Goal: Find specific page/section: Find specific page/section

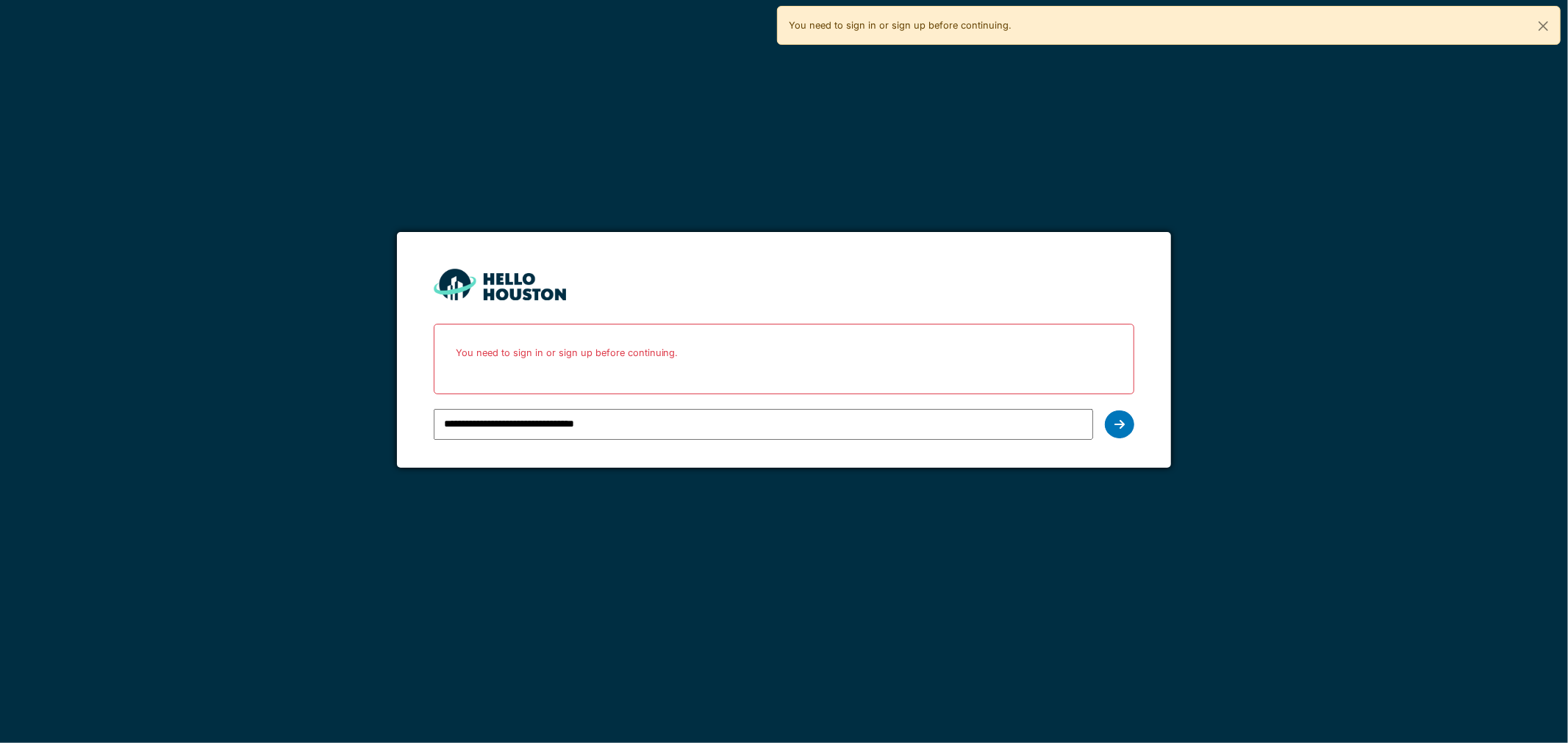
click at [1133, 431] on div "**********" at bounding box center [784, 424] width 701 height 42
click at [1113, 421] on div at bounding box center [1120, 424] width 29 height 28
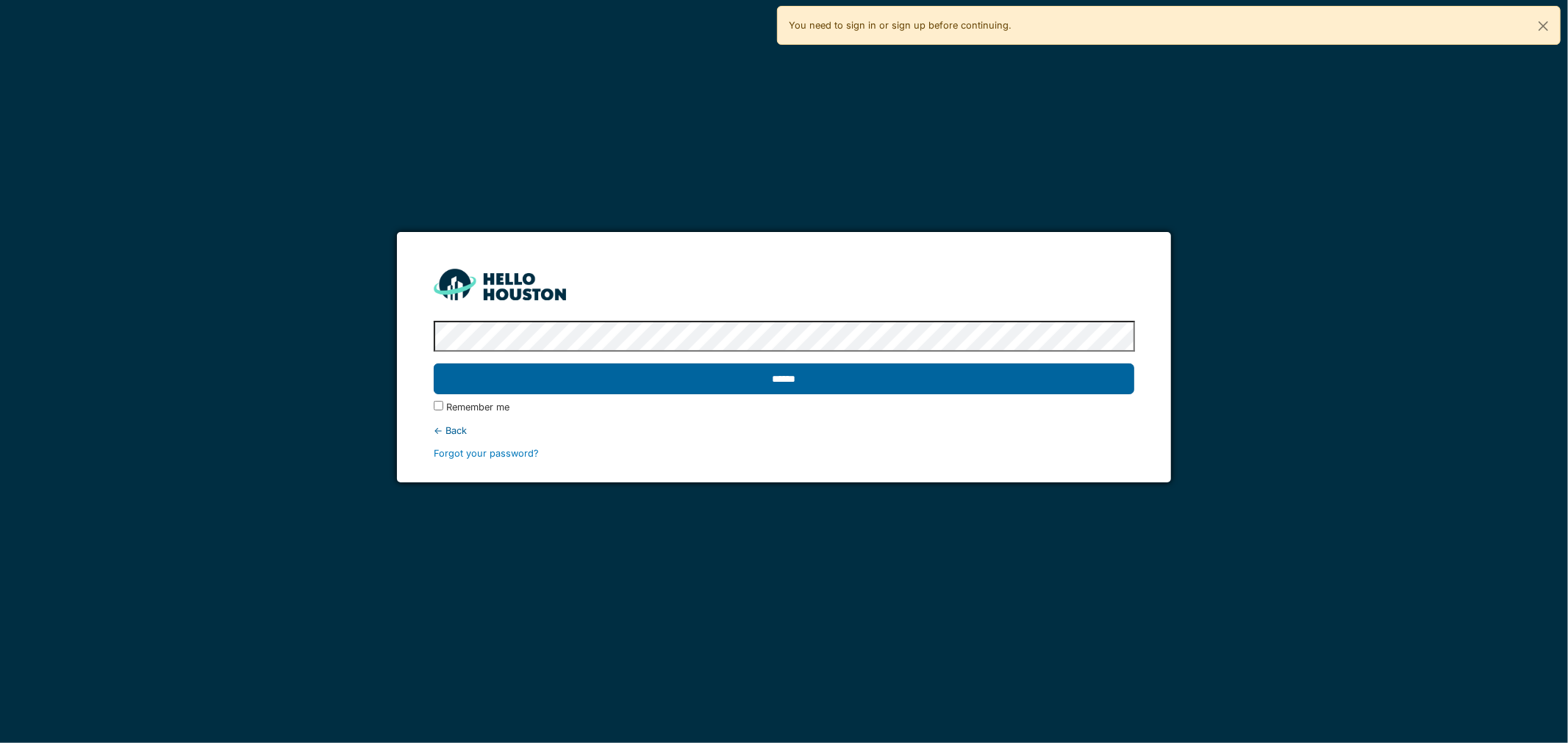
click at [641, 385] on input "******" at bounding box center [784, 379] width 701 height 31
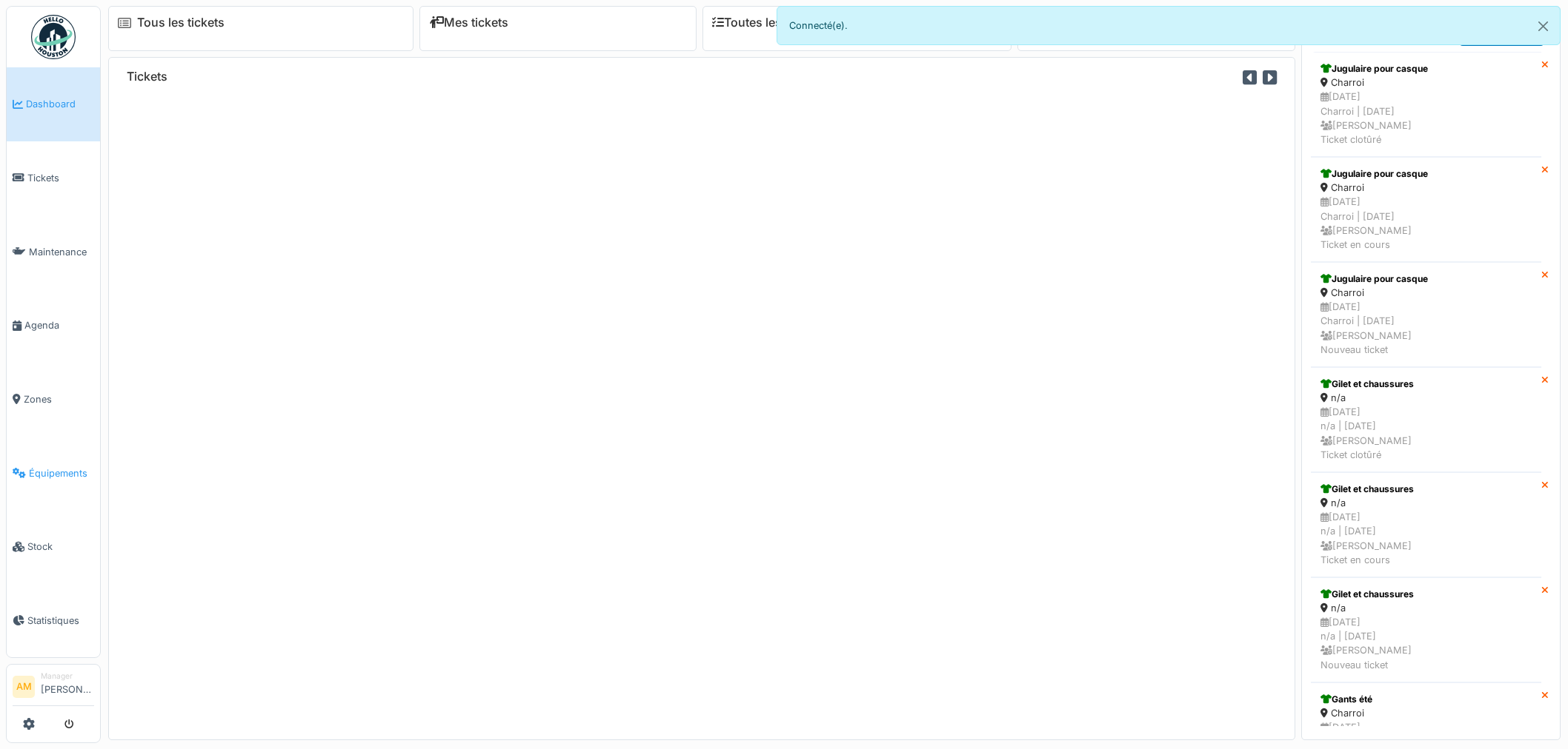
drag, startPoint x: 0, startPoint y: 0, endPoint x: 70, endPoint y: 462, distance: 467.3
click at [72, 466] on span "Équipements" at bounding box center [61, 473] width 65 height 14
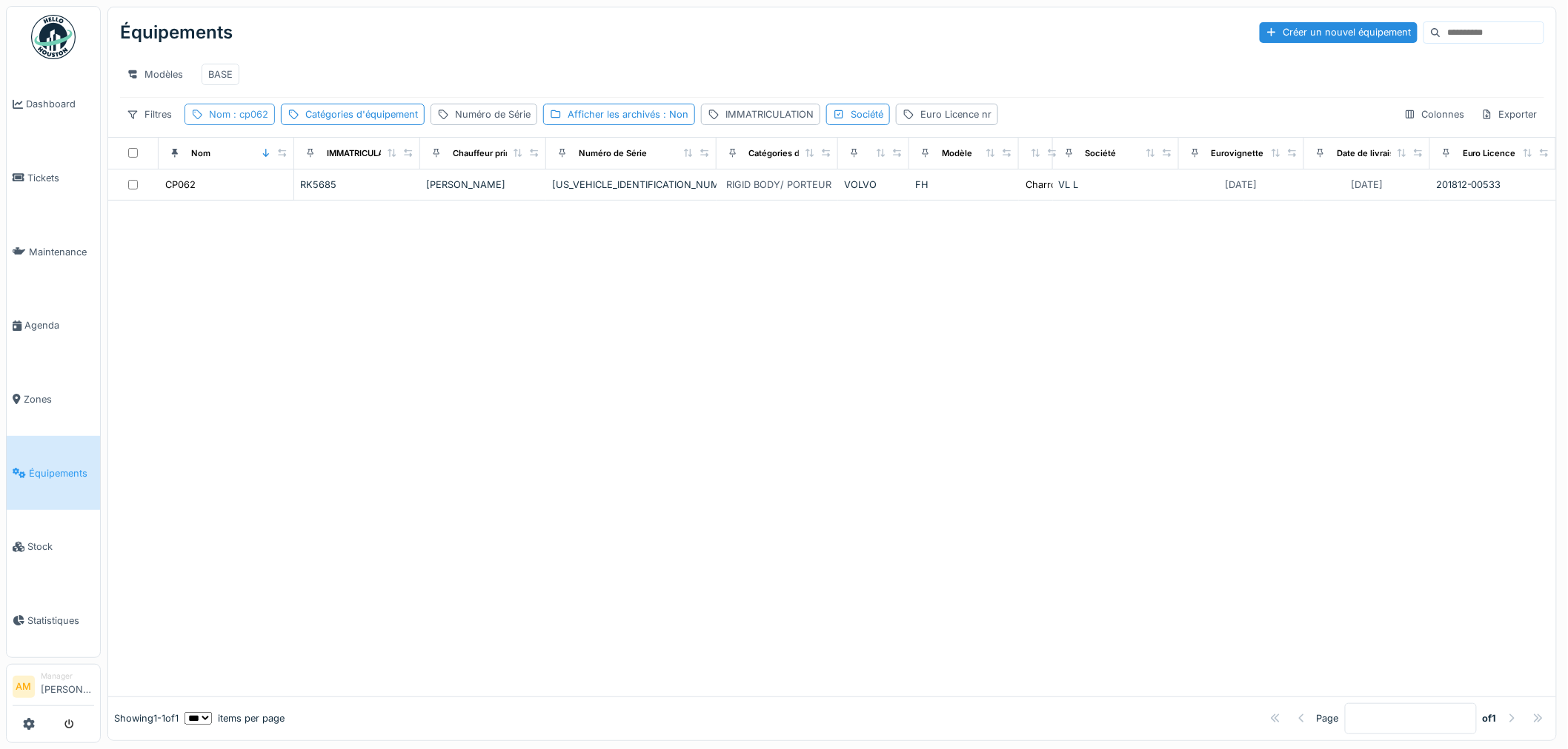
click at [257, 119] on span ": cp062" at bounding box center [249, 114] width 38 height 11
drag, startPoint x: 224, startPoint y: 198, endPoint x: 25, endPoint y: 198, distance: 199.0
click at [65, 201] on body "Dashboard Tickets Maintenance [GEOGRAPHIC_DATA] Zones Équipements Stock Statist…" at bounding box center [784, 374] width 1568 height 749
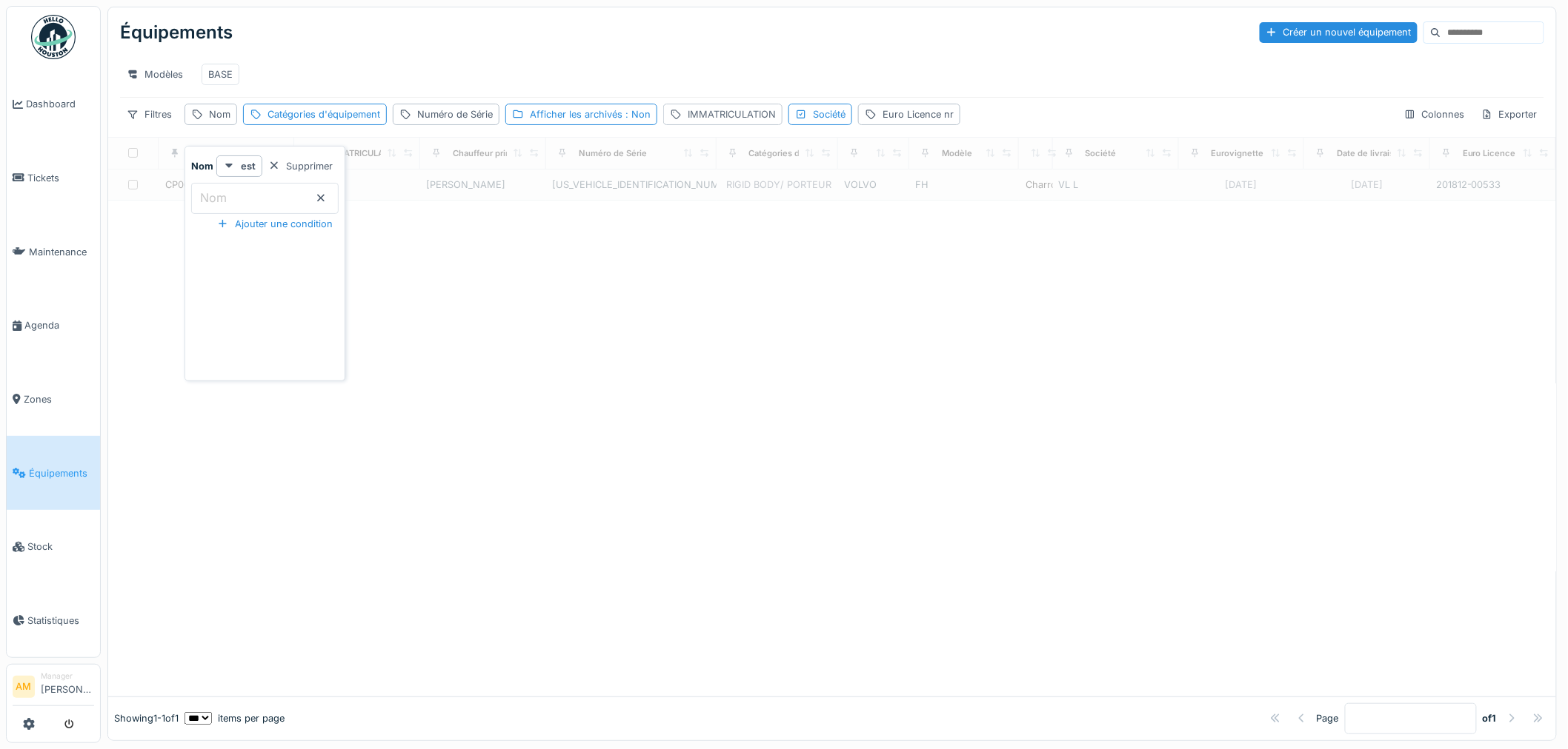
click at [769, 121] on div "IMMATRICULATION" at bounding box center [731, 115] width 88 height 14
click at [694, 204] on label "IMMATRICULATION" at bounding box center [731, 197] width 115 height 17
click at [694, 204] on input "IMMATRICULATION" at bounding box center [777, 198] width 218 height 31
type input "******"
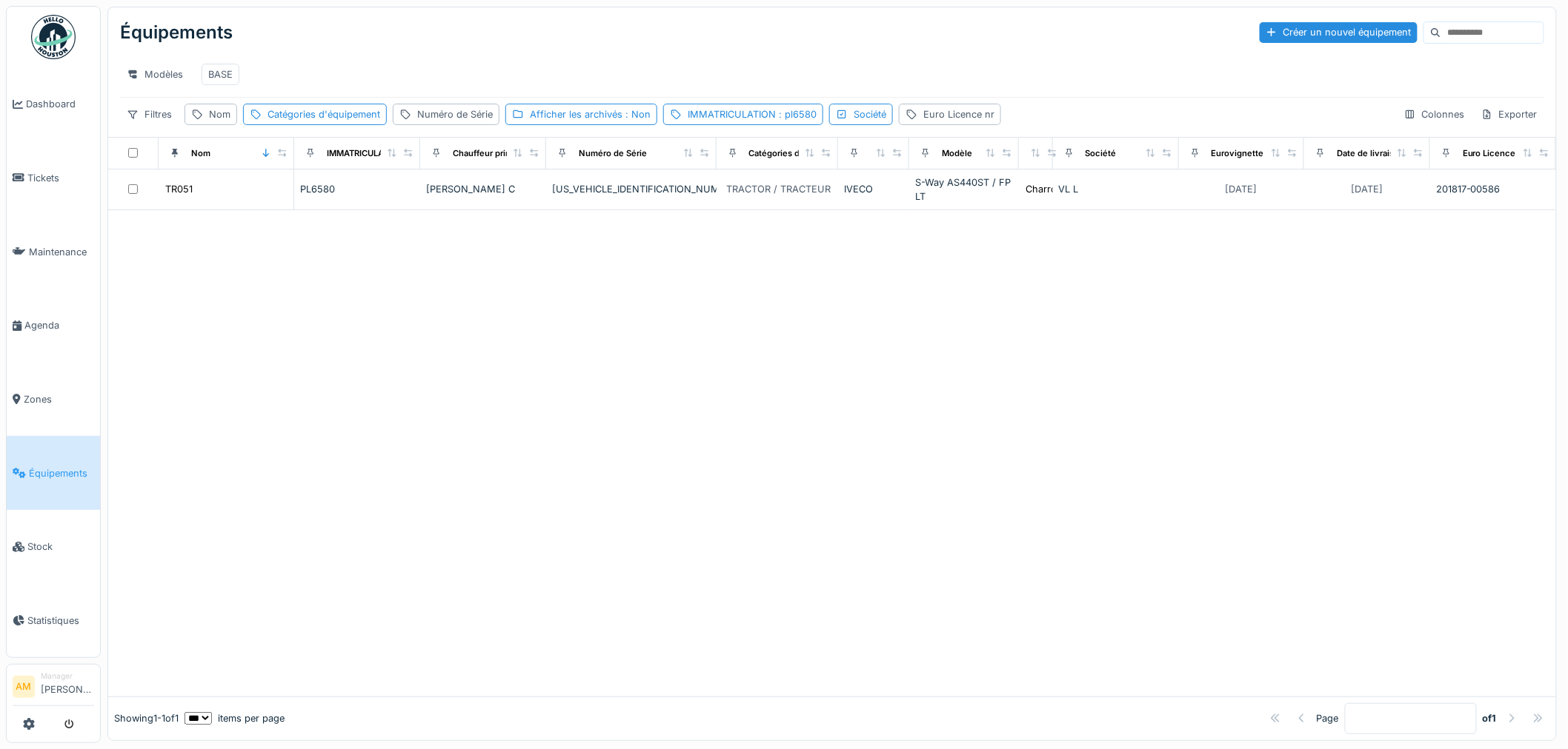
drag, startPoint x: 623, startPoint y: 438, endPoint x: 612, endPoint y: 425, distance: 17.0
click at [612, 425] on div at bounding box center [831, 453] width 1447 height 487
click at [217, 121] on div "Nom" at bounding box center [220, 115] width 21 height 14
click at [253, 200] on input "Nom" at bounding box center [265, 198] width 148 height 31
type input "*****"
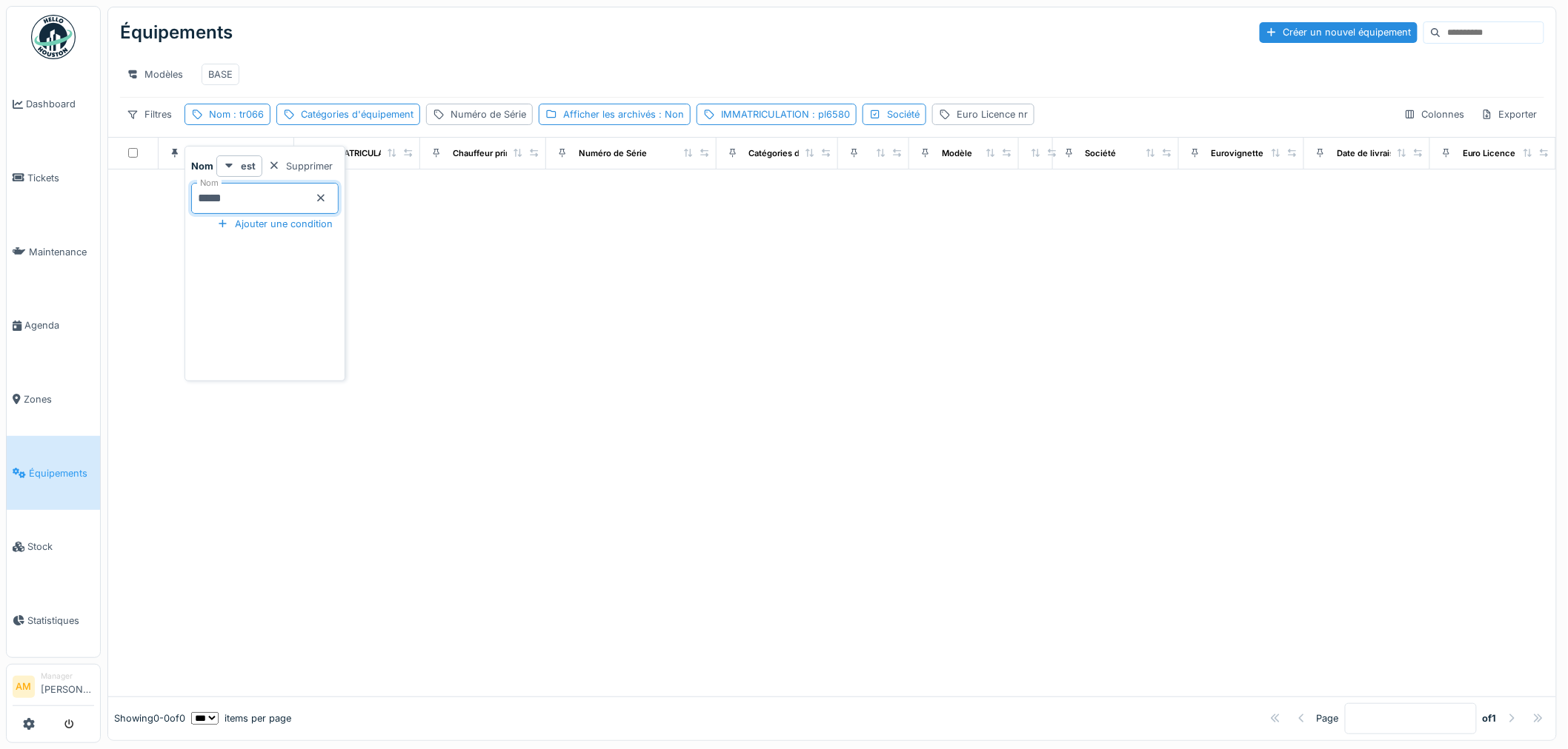
click at [578, 313] on div at bounding box center [831, 433] width 1447 height 528
click at [833, 119] on span ": pl6580" at bounding box center [829, 114] width 41 height 11
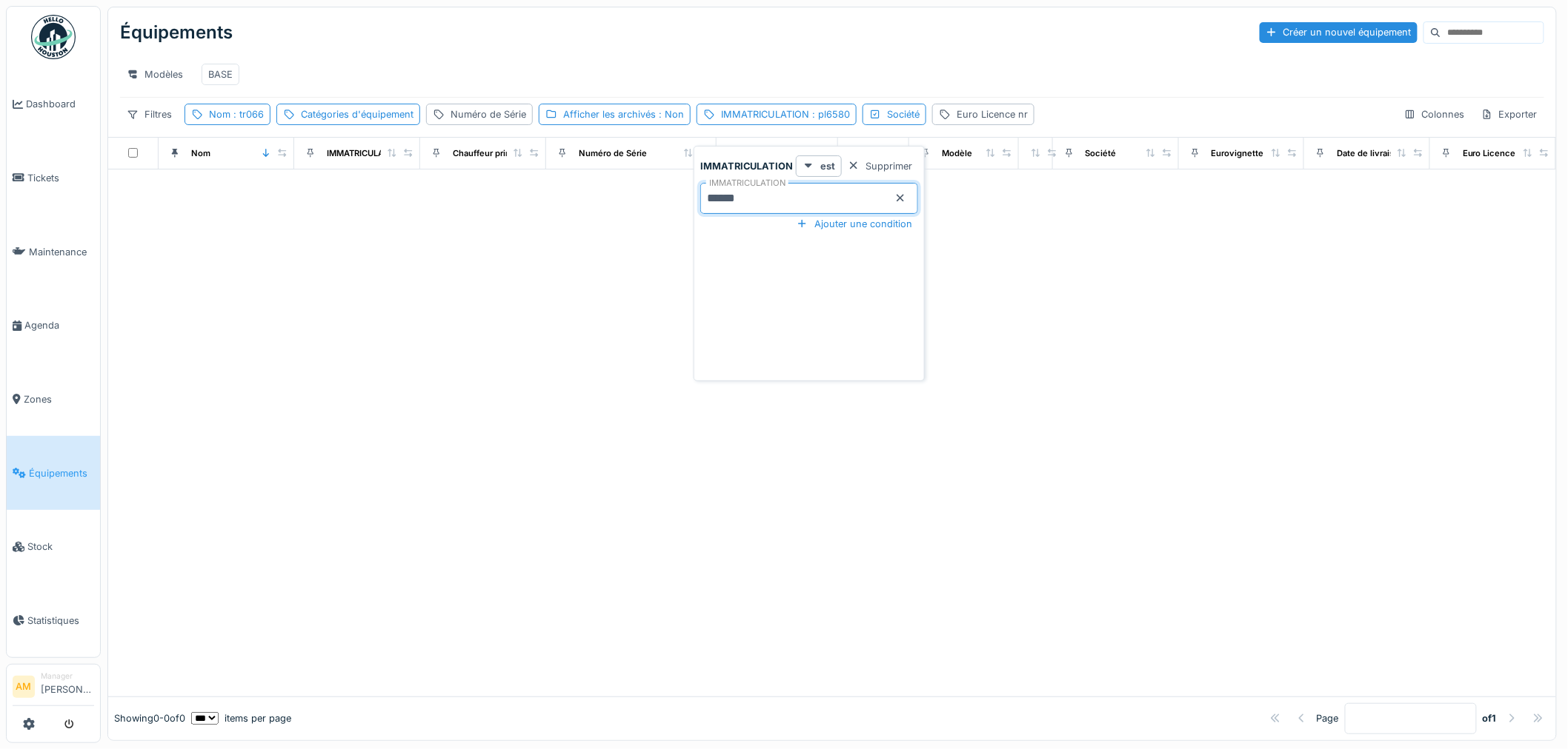
drag, startPoint x: 751, startPoint y: 203, endPoint x: 540, endPoint y: 206, distance: 211.0
click at [563, 200] on body "Dashboard Tickets Maintenance [GEOGRAPHIC_DATA] Zones Équipements Stock Statist…" at bounding box center [784, 374] width 1568 height 749
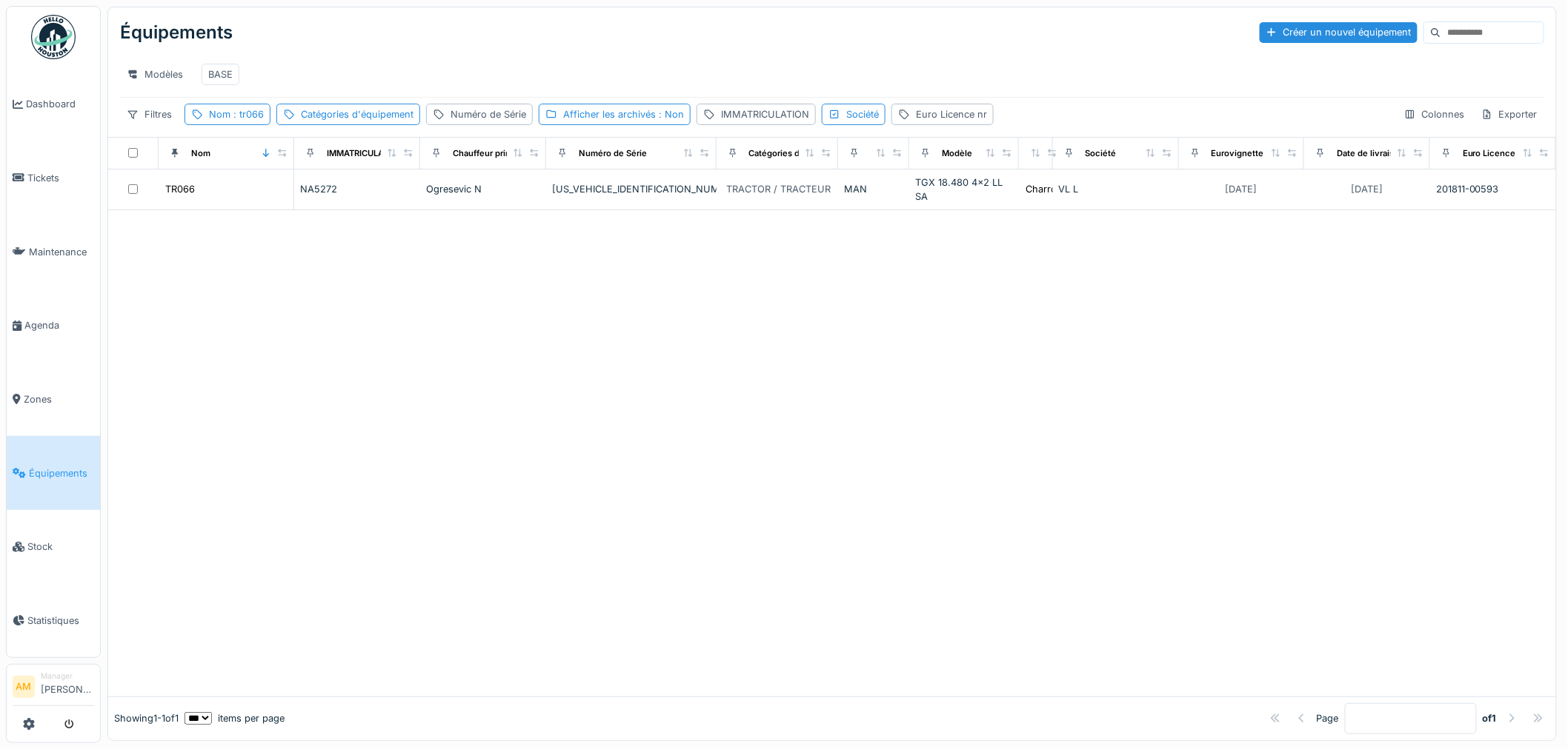
click at [646, 307] on div at bounding box center [831, 453] width 1447 height 487
click at [260, 119] on span ": tr066" at bounding box center [247, 114] width 33 height 11
drag, startPoint x: 247, startPoint y: 198, endPoint x: 16, endPoint y: 186, distance: 231.3
click at [16, 186] on body "Dashboard Tickets Maintenance [GEOGRAPHIC_DATA] Zones Équipements Stock Statist…" at bounding box center [784, 374] width 1568 height 749
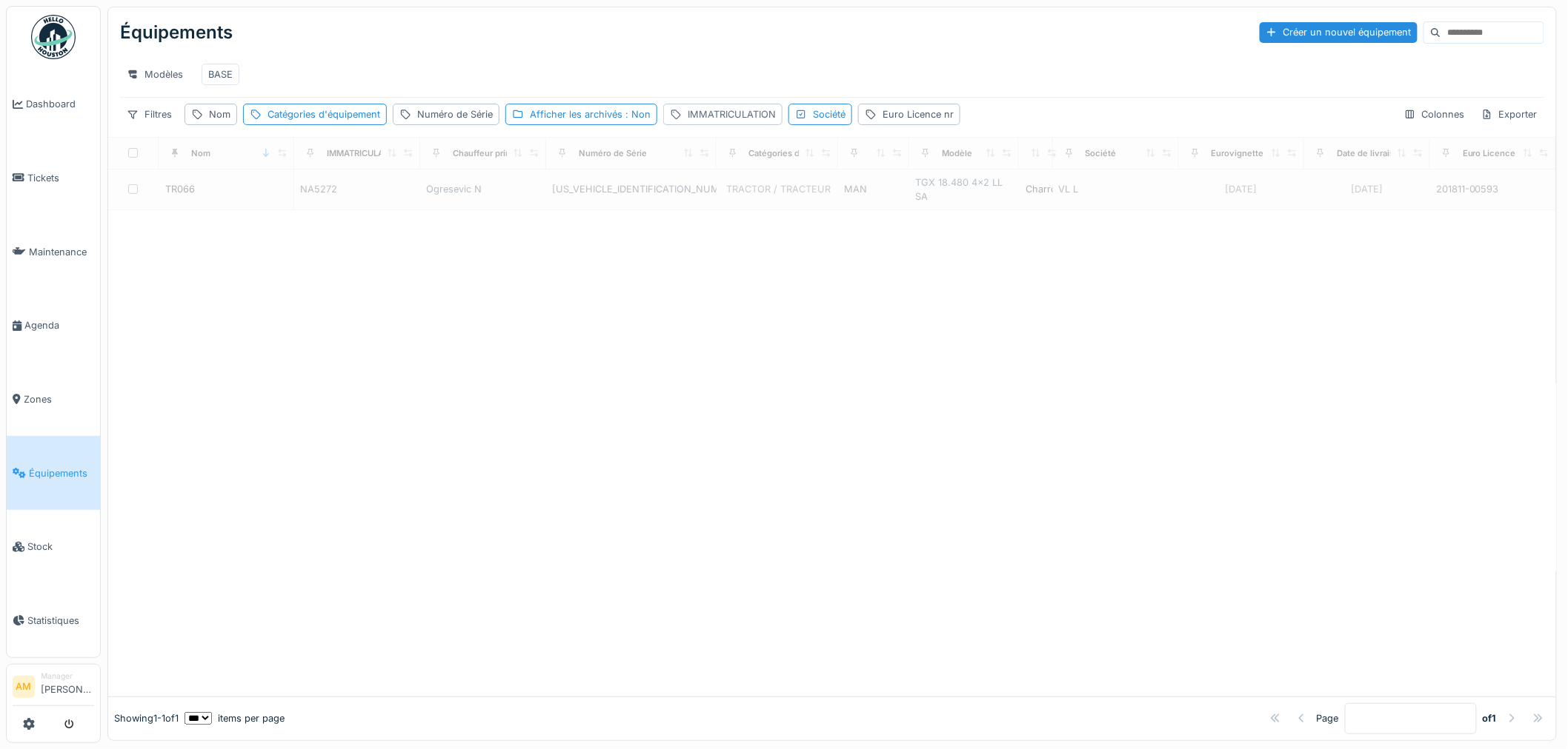
click at [715, 121] on div "IMMATRICULATION" at bounding box center [731, 115] width 88 height 14
click at [719, 194] on label "IMMATRICULATION" at bounding box center [731, 197] width 115 height 17
click at [719, 194] on input "IMMATRICULATION" at bounding box center [777, 198] width 218 height 31
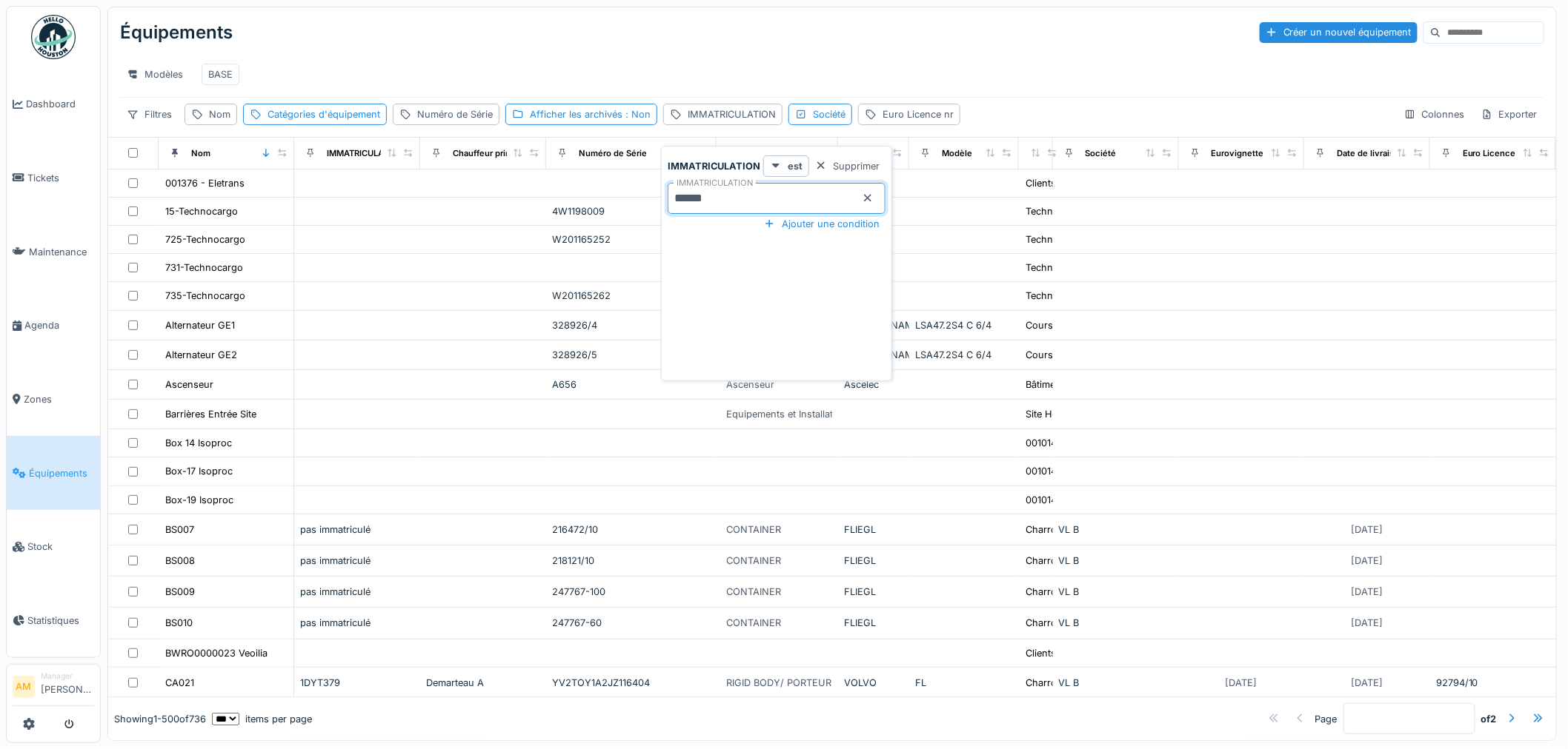
type input "******"
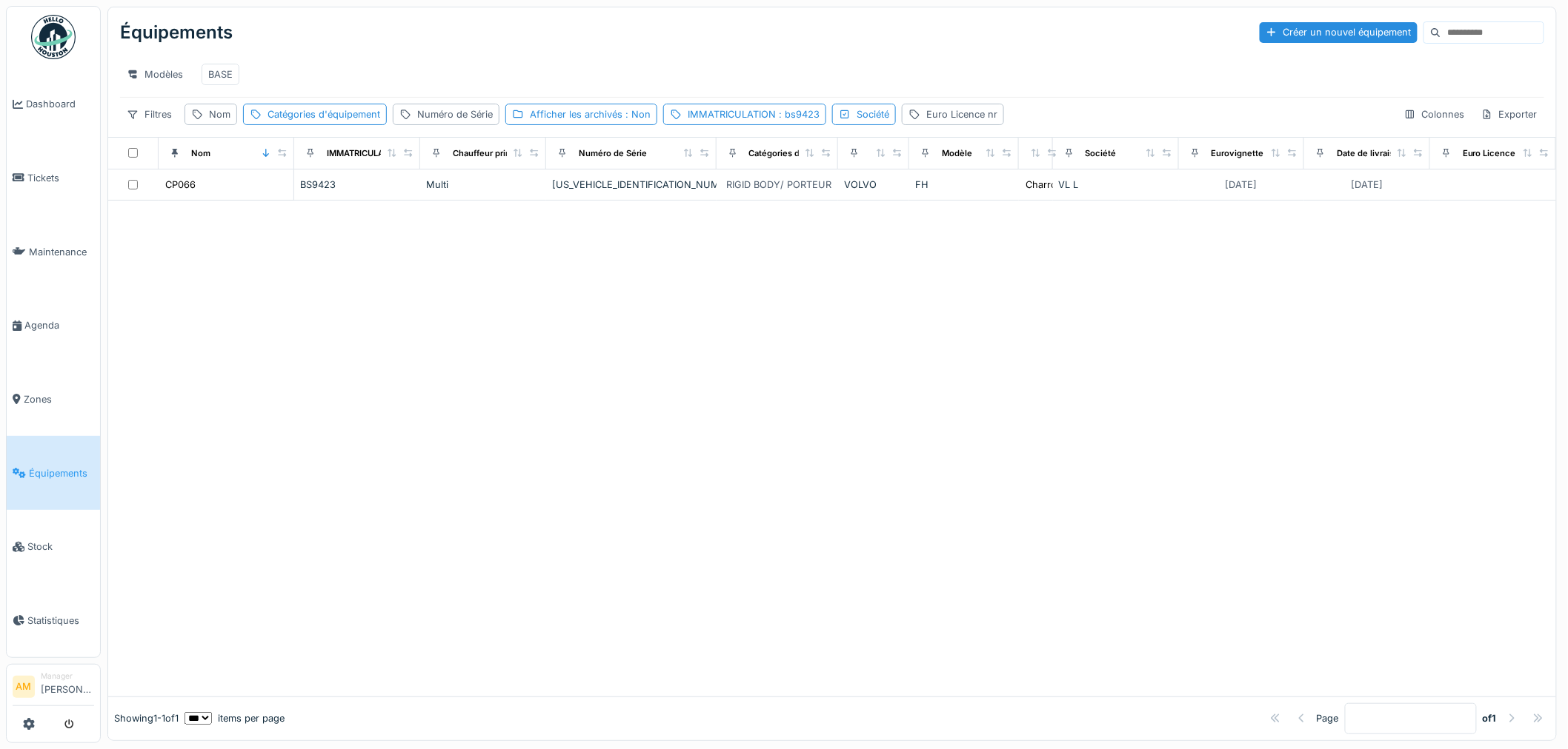
click at [500, 323] on div at bounding box center [831, 449] width 1447 height 496
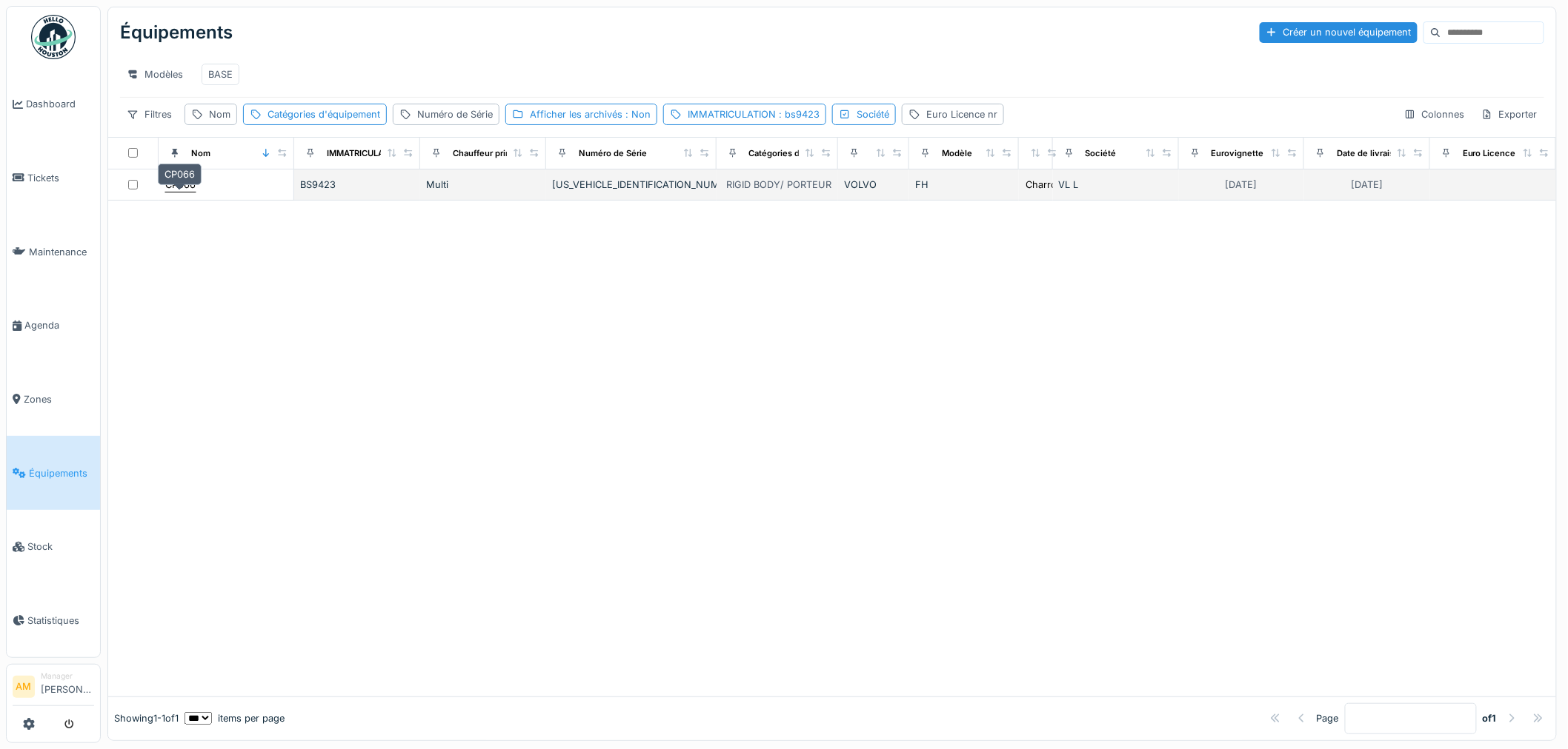
click at [186, 191] on div "CP066" at bounding box center [180, 185] width 30 height 14
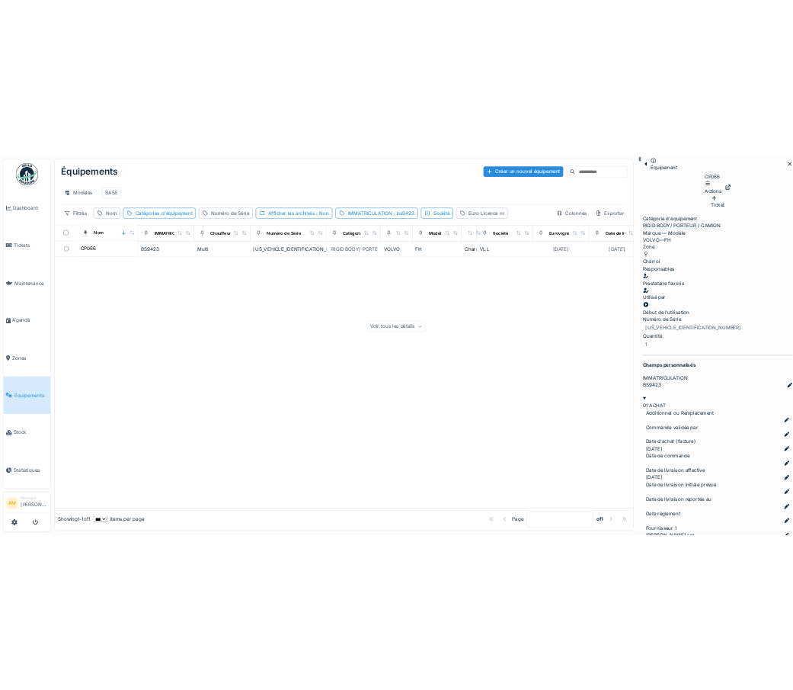
scroll to position [338, 0]
